Goal: Information Seeking & Learning: Learn about a topic

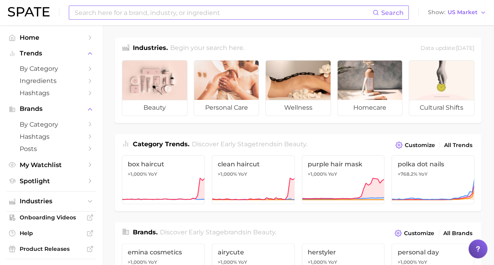
click at [213, 15] on input at bounding box center [223, 12] width 299 height 13
type input "matte makeup"
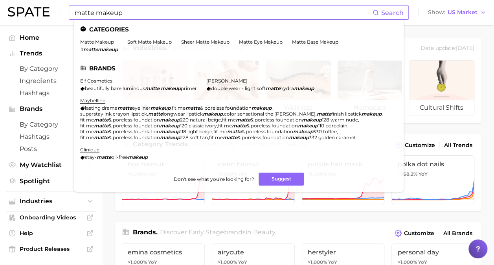
click at [138, 38] on ul "Categories matte makeup # mattemakeup soft matte makeup sheer matte makeup matt…" at bounding box center [239, 106] width 330 height 172
click at [143, 41] on link "soft matte makeup" at bounding box center [149, 42] width 44 height 6
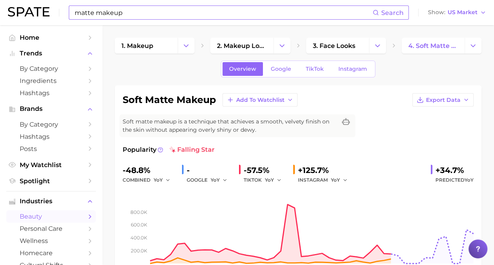
click at [161, 16] on input "matte makeup" at bounding box center [223, 12] width 299 height 13
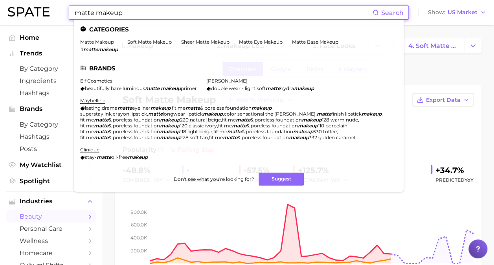
drag, startPoint x: 125, startPoint y: 11, endPoint x: 62, endPoint y: 13, distance: 62.9
click at [62, 13] on div "matte makeup Search Categories matte makeup # mattemakeup soft matte makeup she…" at bounding box center [247, 12] width 478 height 25
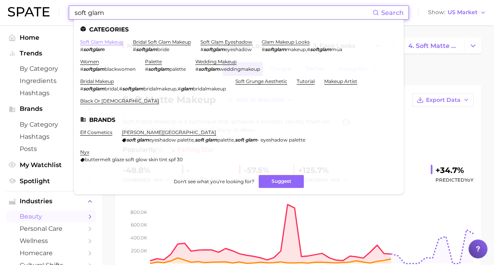
type input "soft glam"
click at [115, 42] on link "soft glam makeup" at bounding box center [101, 42] width 43 height 6
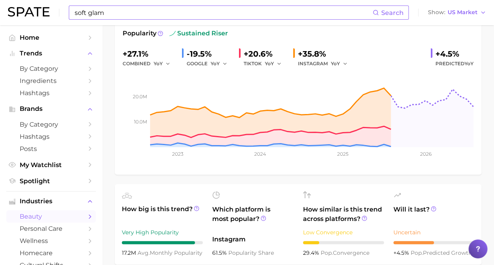
scroll to position [125, 0]
